Goal: Transaction & Acquisition: Purchase product/service

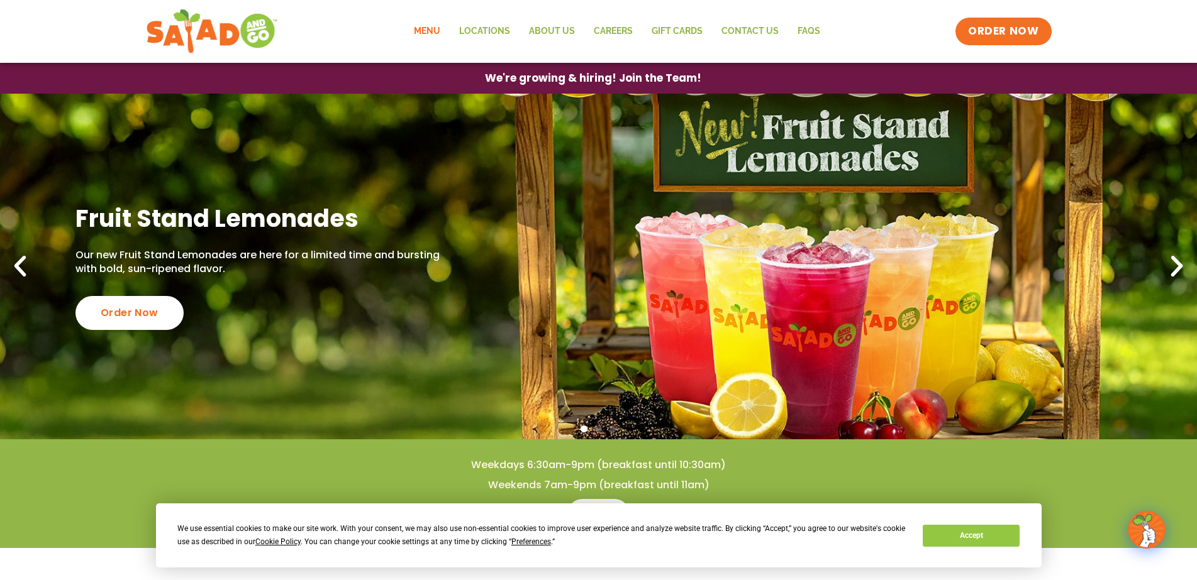
click at [425, 30] on link "Menu" at bounding box center [426, 31] width 45 height 29
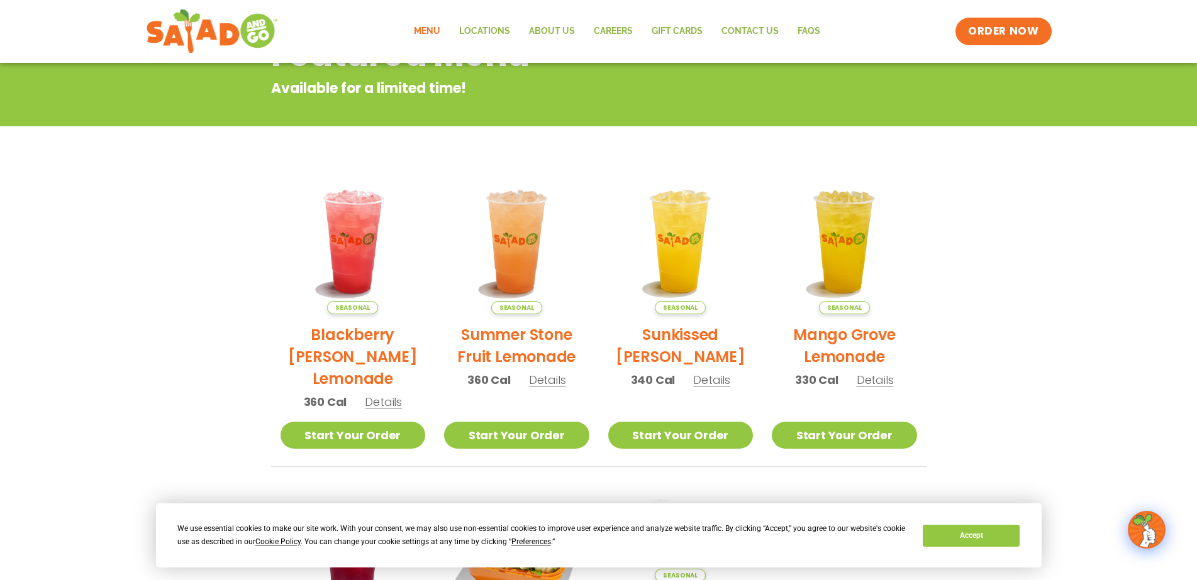
scroll to position [226, 0]
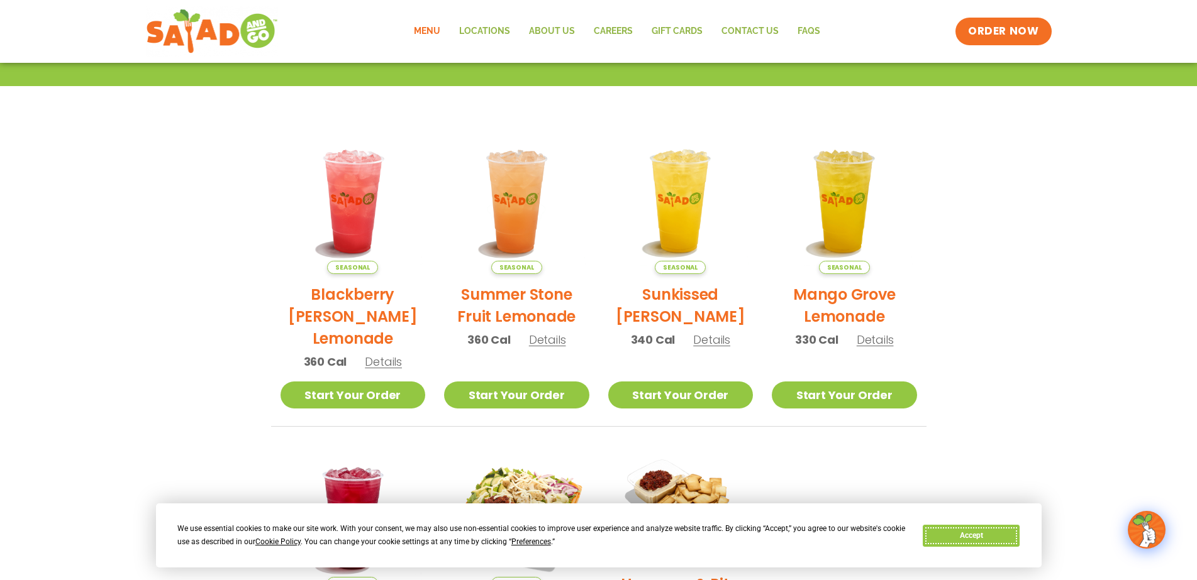
click at [958, 537] on button "Accept" at bounding box center [971, 536] width 97 height 22
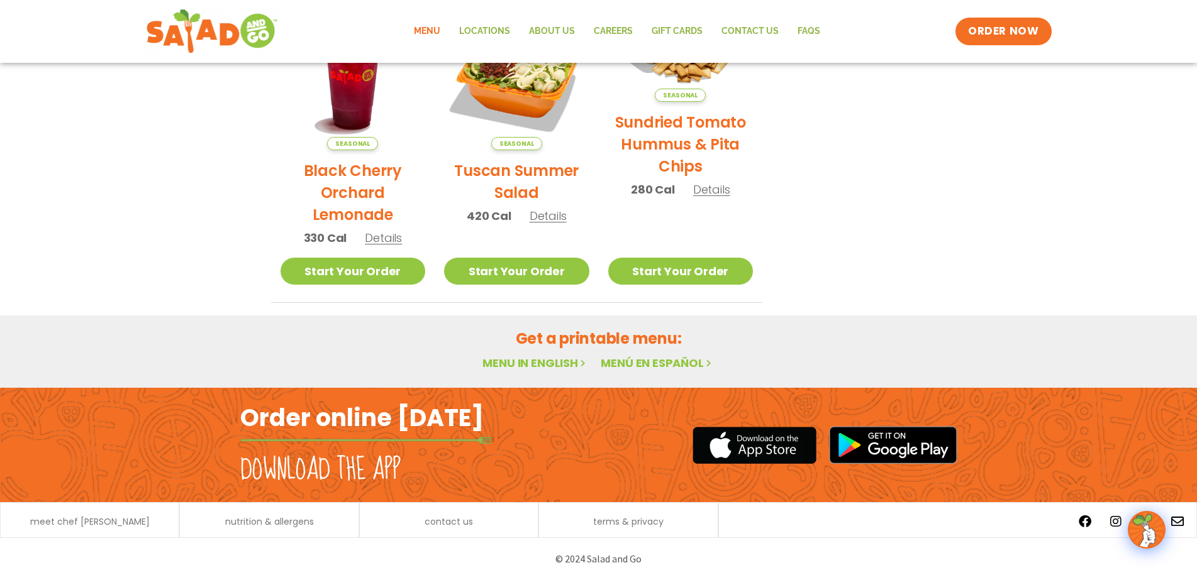
scroll to position [604, 0]
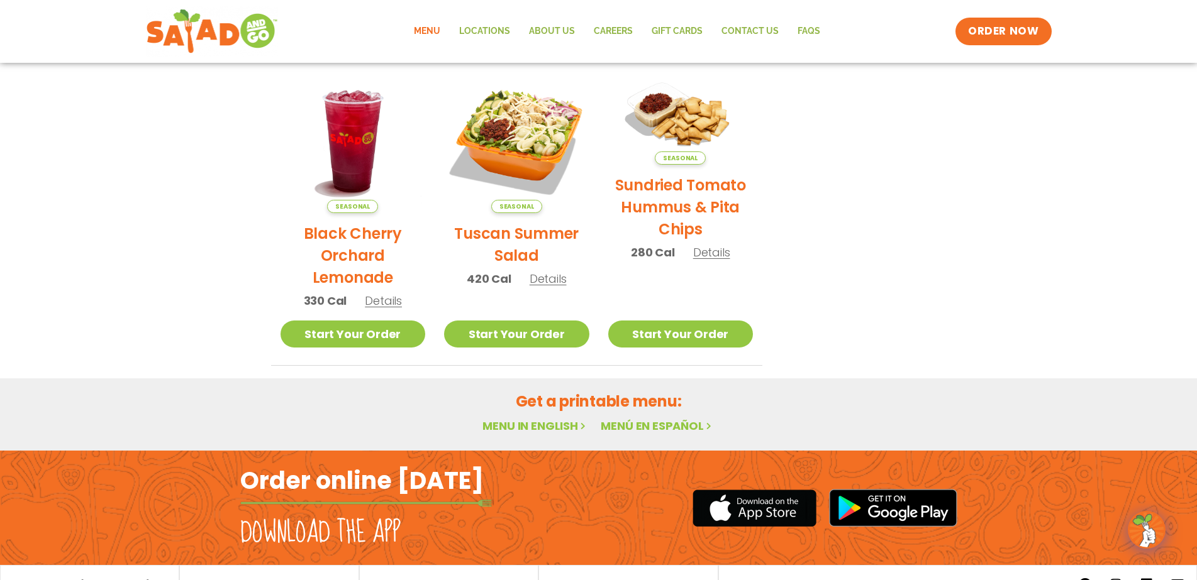
click at [555, 430] on link "Menu in English" at bounding box center [535, 426] width 106 height 16
click at [538, 426] on link "Menu in English" at bounding box center [535, 426] width 106 height 16
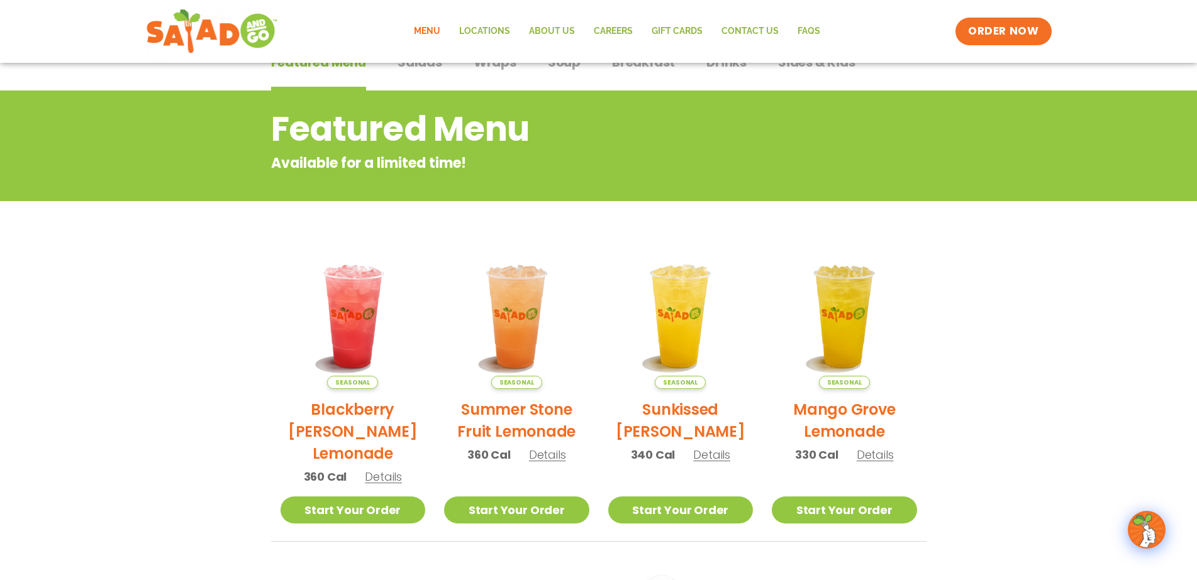
scroll to position [0, 0]
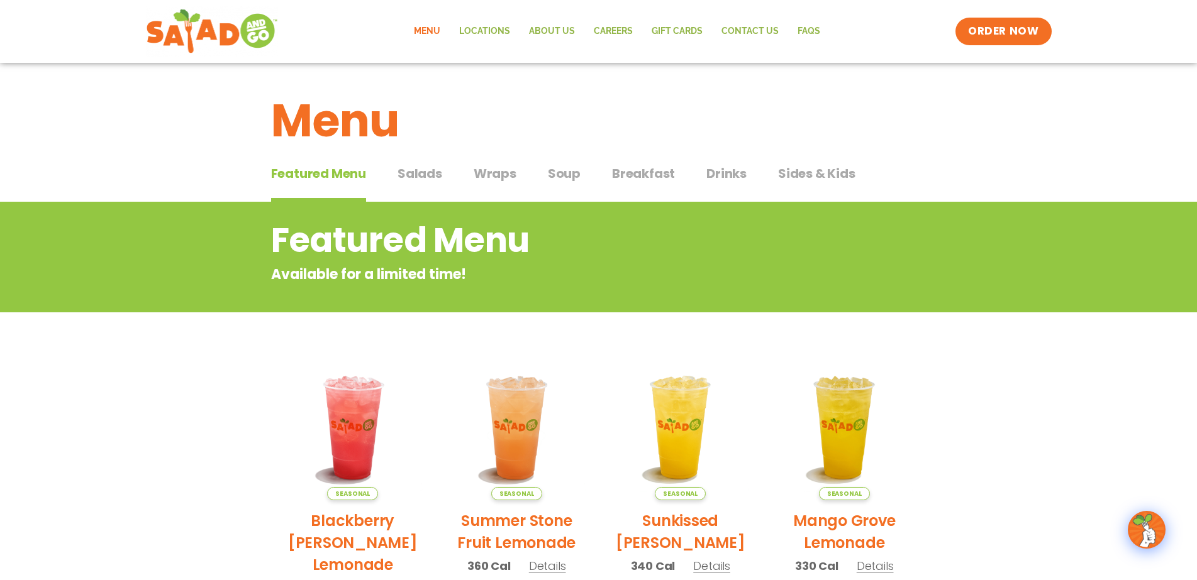
click at [340, 177] on span "Featured Menu" at bounding box center [318, 173] width 95 height 19
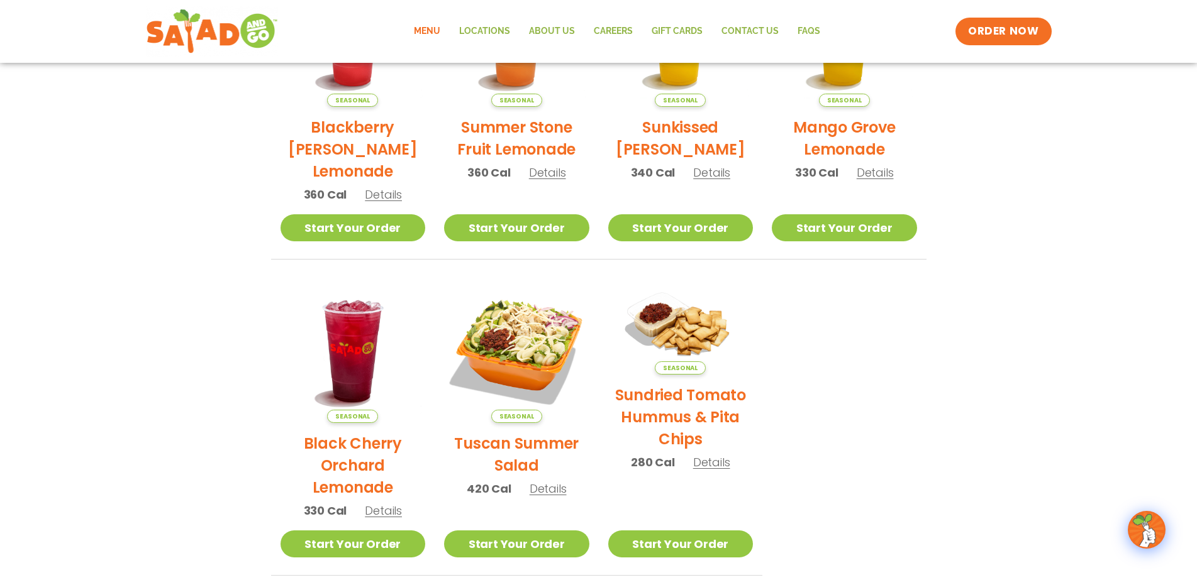
scroll to position [566, 0]
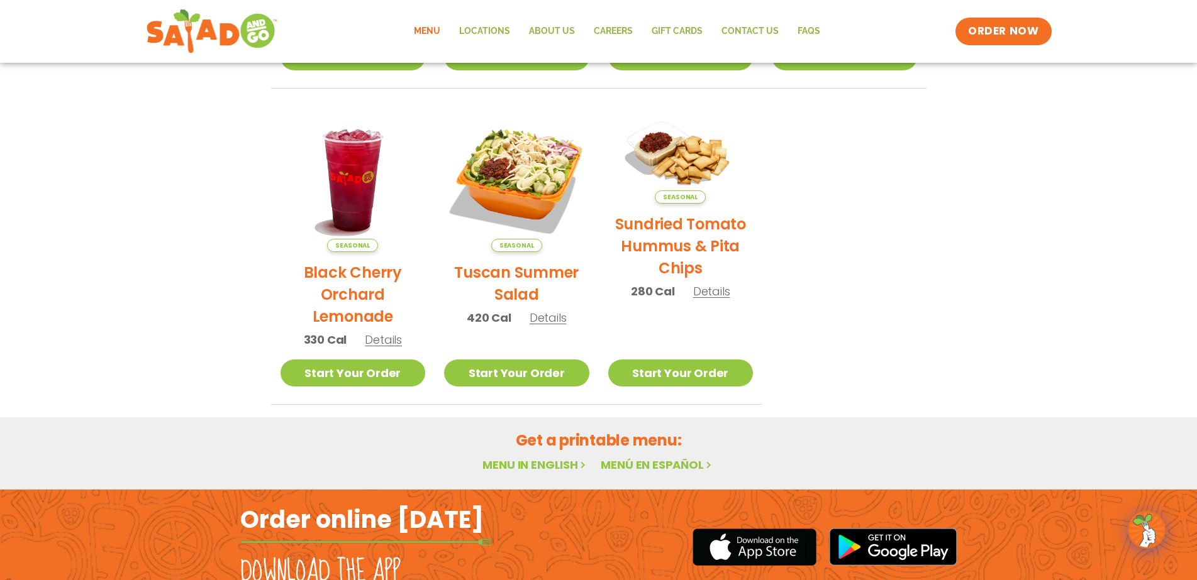
scroll to position [566, 0]
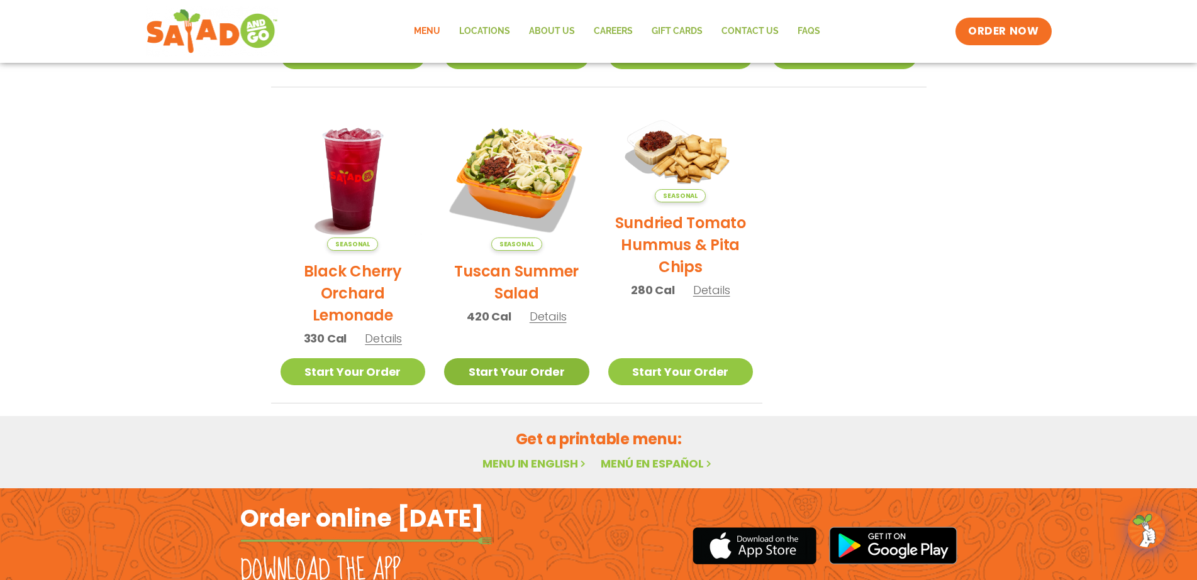
click at [492, 366] on link "Start Your Order" at bounding box center [516, 371] width 145 height 27
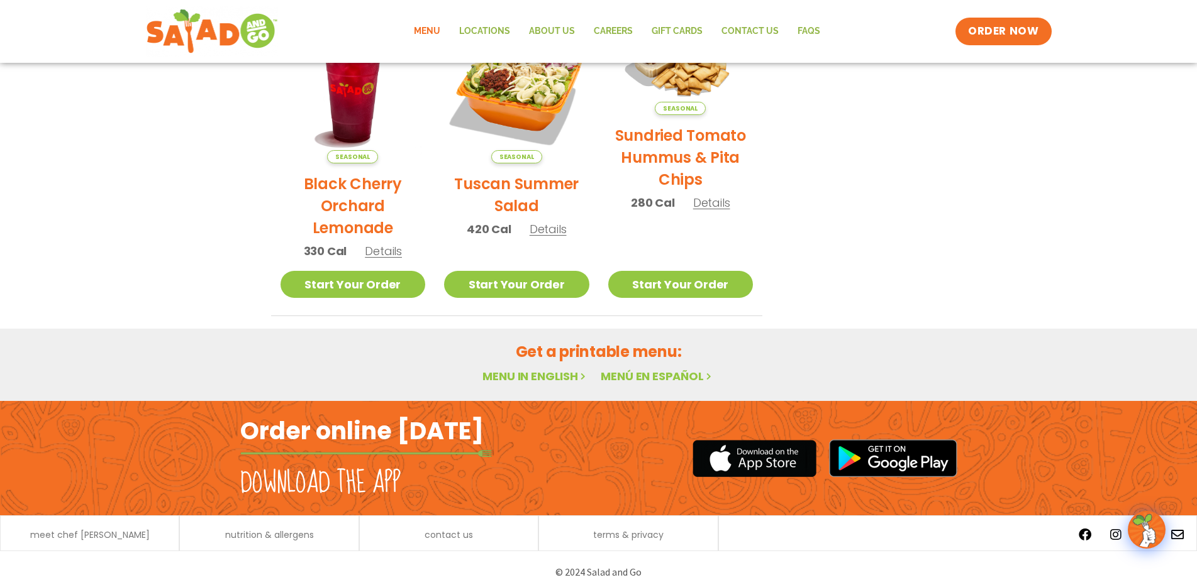
scroll to position [667, 0]
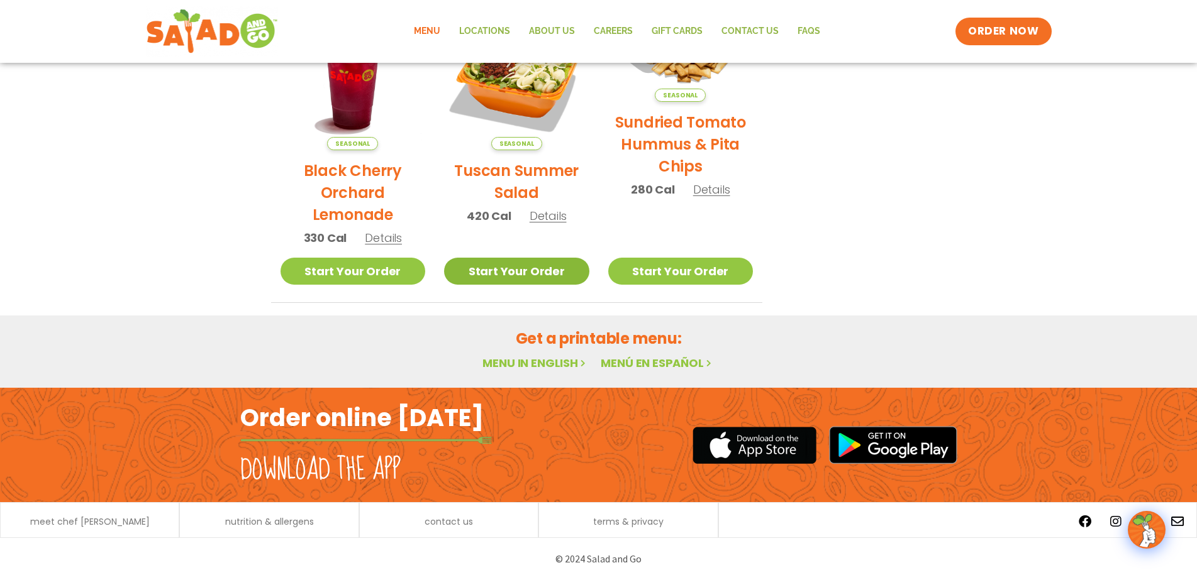
click at [494, 276] on link "Start Your Order" at bounding box center [516, 271] width 145 height 27
